Goal: Information Seeking & Learning: Learn about a topic

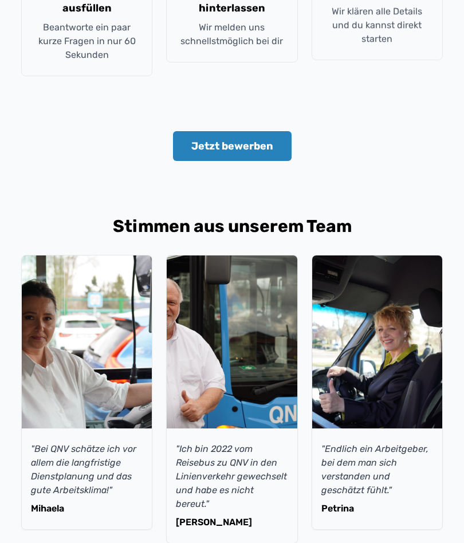
scroll to position [380, 0]
